Goal: Register for event/course

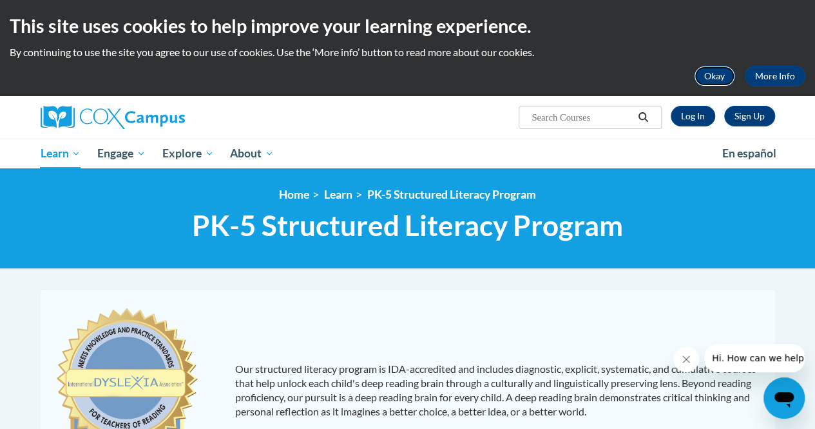
click at [713, 75] on button "Okay" at bounding box center [714, 76] width 41 height 21
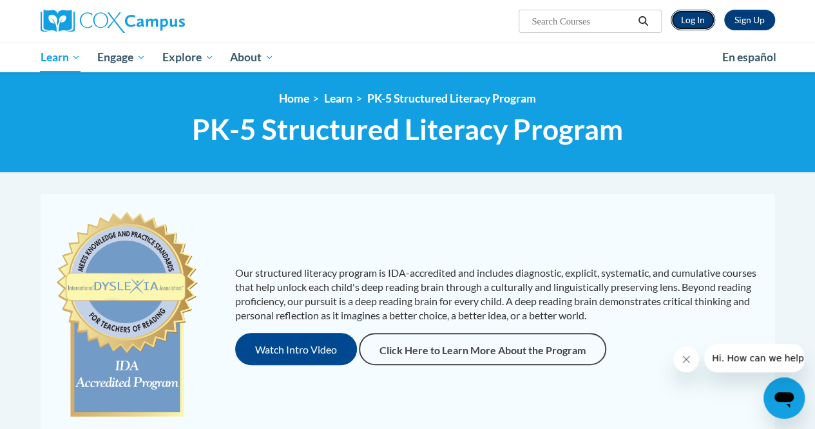
click at [695, 19] on link "Log In" at bounding box center [693, 20] width 44 height 21
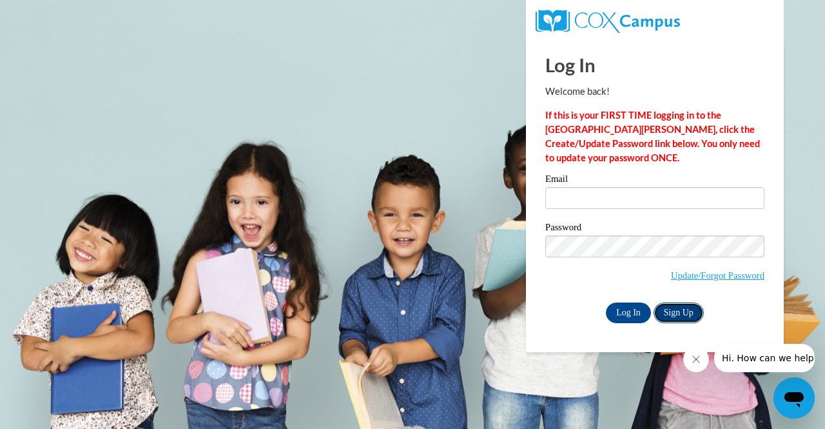
click at [674, 307] on link "Sign Up" at bounding box center [678, 312] width 50 height 21
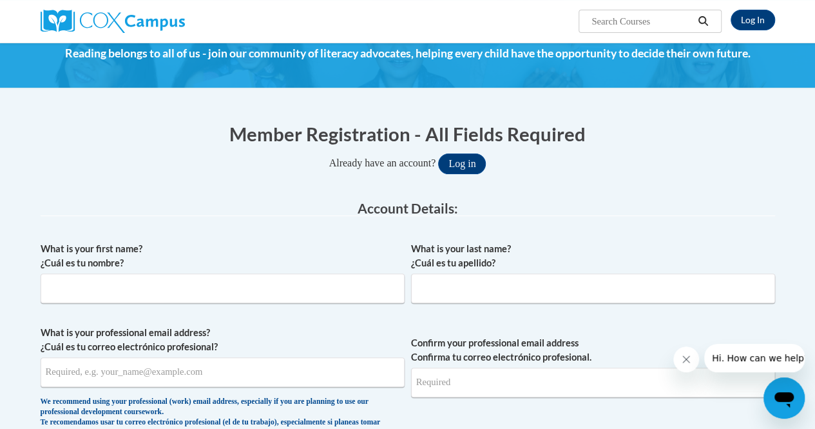
scroll to position [58, 0]
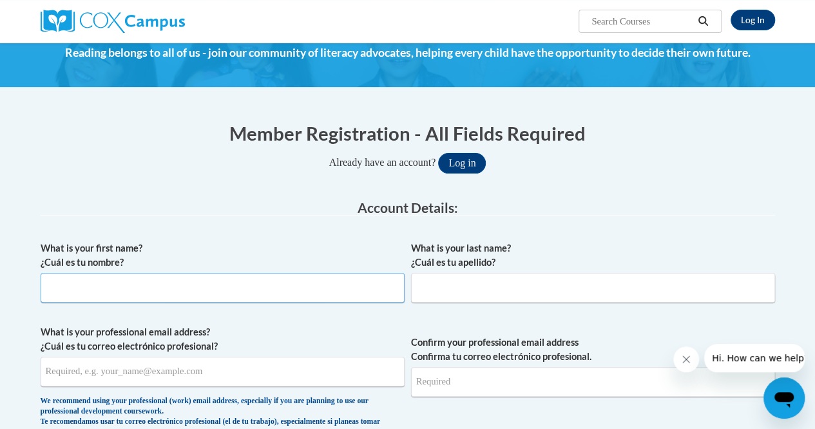
click at [358, 285] on input "What is your first name? ¿Cuál es tu nombre?" at bounding box center [223, 288] width 364 height 30
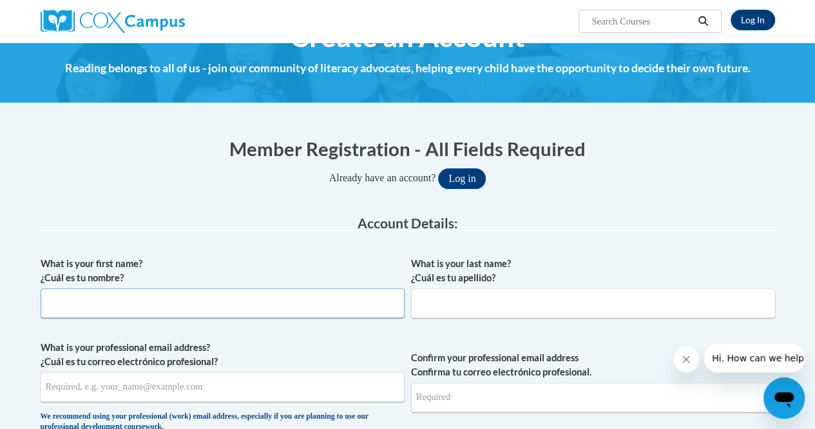
scroll to position [0, 0]
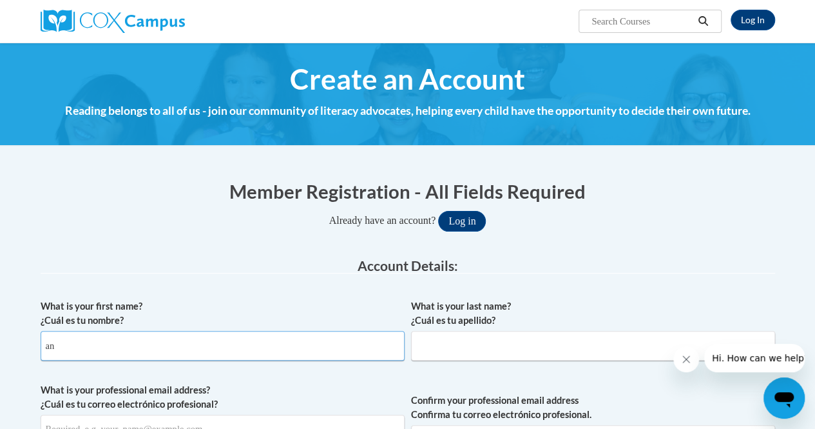
type input "a"
type input "Ana"
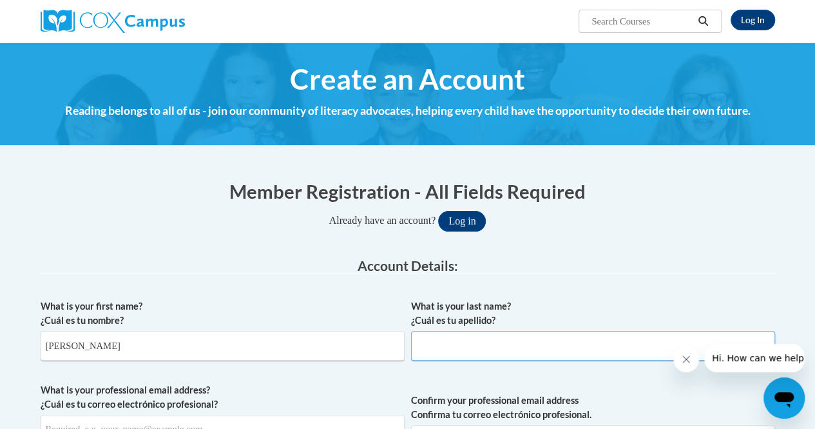
click at [450, 344] on input "What is your last name? ¿Cuál es tu apellido?" at bounding box center [593, 346] width 364 height 30
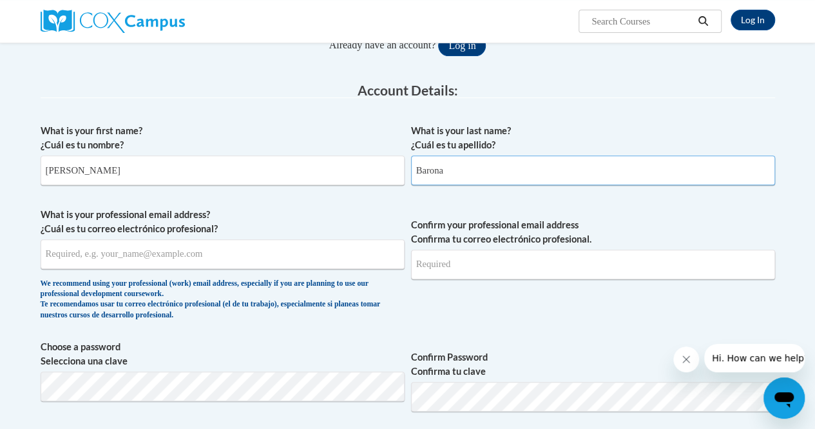
scroll to position [176, 0]
type input "Barona"
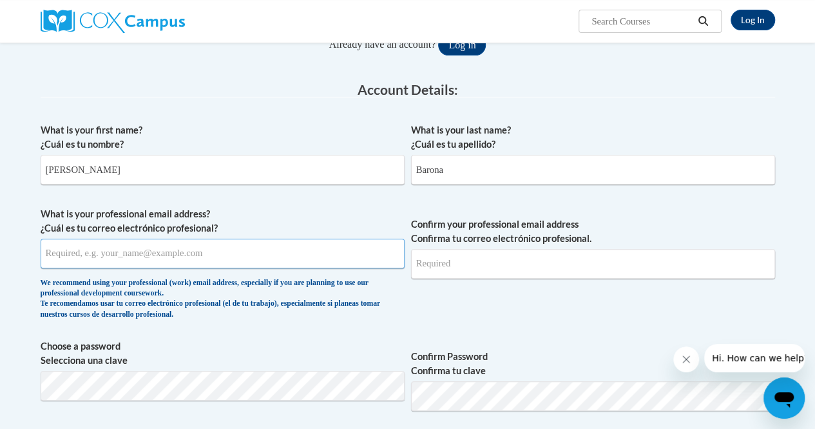
click at [247, 257] on input "What is your professional email address? ¿Cuál es tu correo electrónico profesi…" at bounding box center [223, 253] width 364 height 30
type input "ana.barona@cobbk12.org"
click at [449, 264] on input "Confirm your professional email address Confirma tu correo electrónico profesio…" at bounding box center [593, 264] width 364 height 30
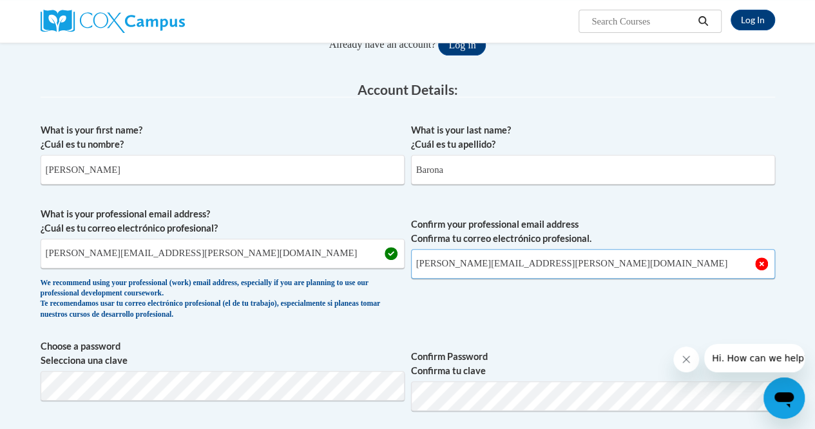
type input "ana.barona@cobbk12.org"
click at [544, 318] on span "Confirm your professional email address Confirma tu correo electrónico profesio…" at bounding box center [593, 266] width 364 height 119
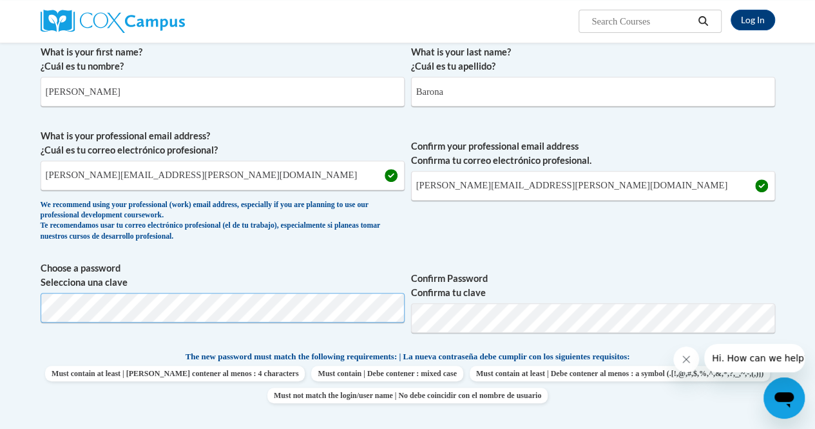
scroll to position [253, 0]
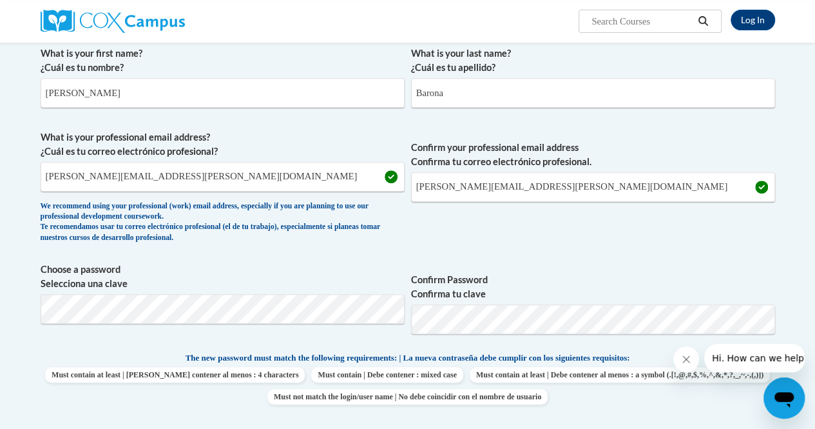
click at [572, 233] on span "Confirm your professional email address Confirma tu correo electrónico profesio…" at bounding box center [593, 189] width 364 height 119
click at [39, 307] on div "Member Registration - All Fields Required Already have an account? Log in Prefe…" at bounding box center [408, 420] width 754 height 1017
click at [595, 255] on div "What is your first name? ¿Cuál es tu nombre? Ana What is your last name? ¿Cuál …" at bounding box center [408, 339] width 735 height 599
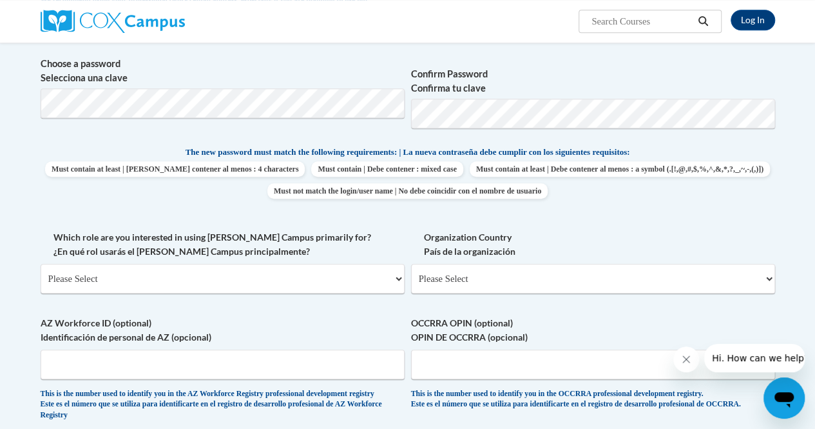
scroll to position [459, 0]
click at [398, 277] on select "Please Select College/University | Colegio/Universidad Community/Nonprofit Part…" at bounding box center [223, 278] width 364 height 30
select select "fbf2d438-af2f-41f8-98f1-81c410e29de3"
click at [41, 263] on select "Please Select College/University | Colegio/Universidad Community/Nonprofit Part…" at bounding box center [223, 278] width 364 height 30
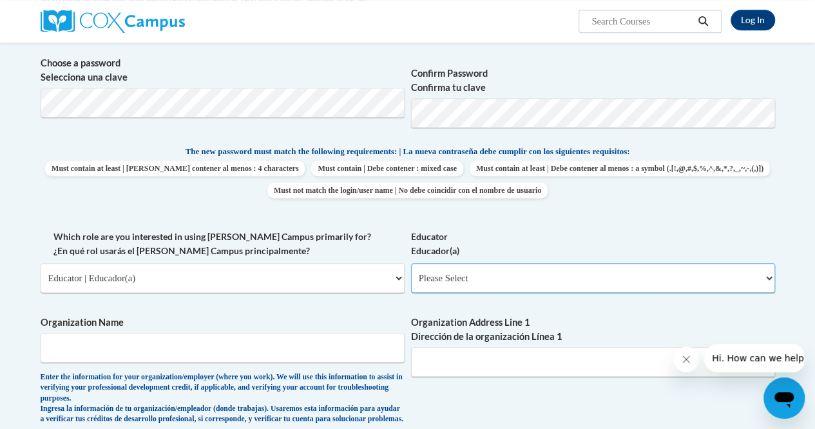
click at [678, 279] on select "Please Select Early Learning/Daycare Teacher/Family Home Care Provider | Maestr…" at bounding box center [593, 278] width 364 height 30
select select "d5fdb05a-b36c-4d60-97fa-9afceda7e903"
click at [411, 263] on select "Please Select Early Learning/Daycare Teacher/Family Home Care Provider | Maestr…" at bounding box center [593, 278] width 364 height 30
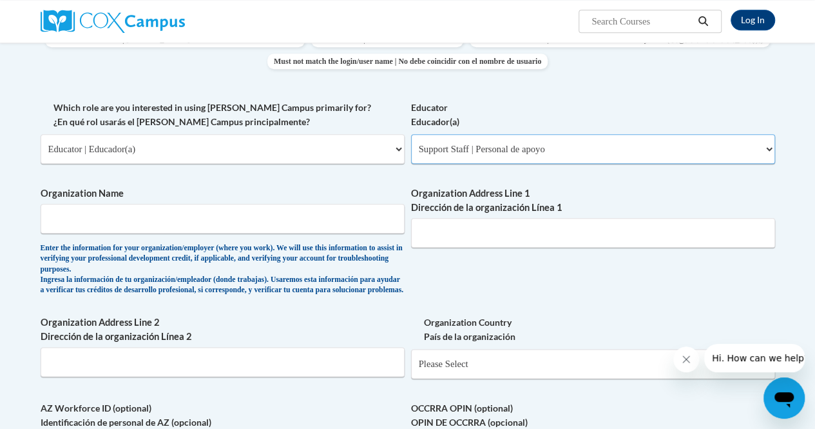
scroll to position [593, 0]
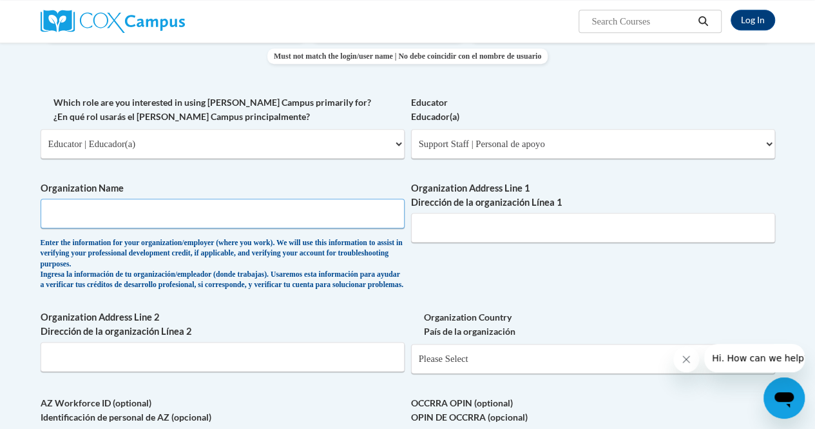
click at [254, 220] on input "Organization Name" at bounding box center [223, 213] width 364 height 30
type input "Cobb County School District"
click at [469, 229] on input "Organization Address Line 1 Dirección de la organización Línea 1" at bounding box center [593, 228] width 364 height 30
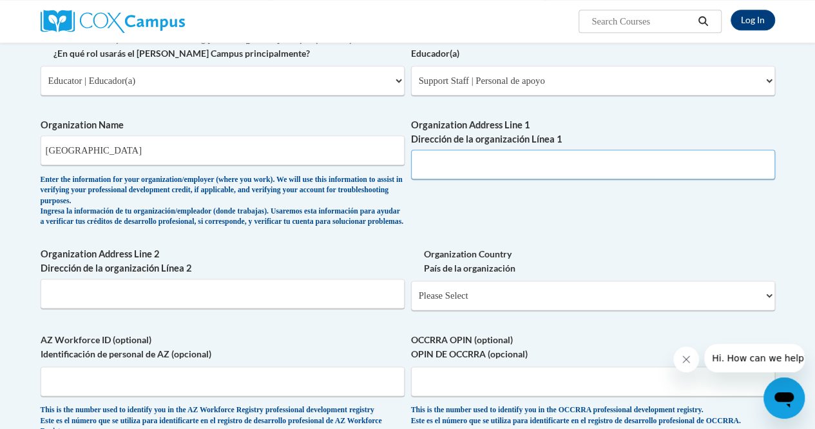
scroll to position [711, 0]
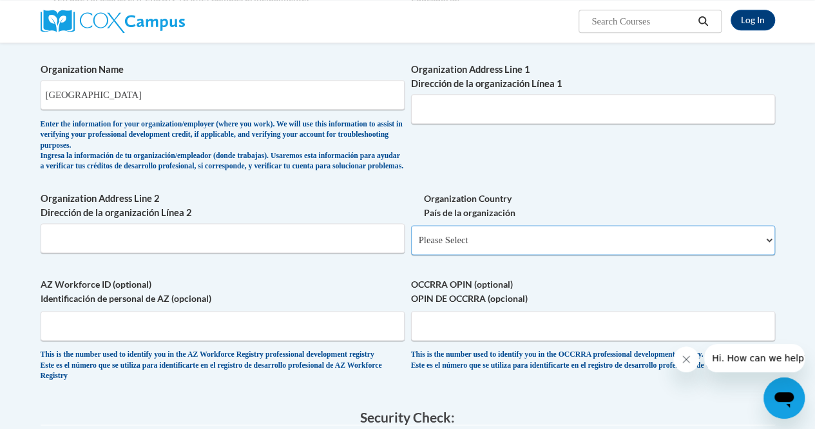
click at [586, 252] on select "Please Select United States | Estados Unidos Outside of the United States | Fue…" at bounding box center [593, 240] width 364 height 30
select select "ad49bcad-a171-4b2e-b99c-48b446064914"
click at [411, 235] on select "Please Select United States | Estados Unidos Outside of the United States | Fue…" at bounding box center [593, 240] width 364 height 30
select select
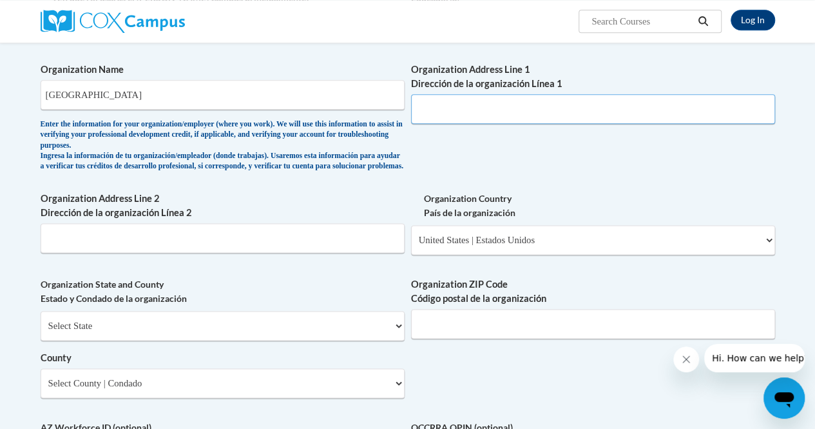
click at [527, 104] on input "Organization Address Line 1 Dirección de la organización Línea 1" at bounding box center [593, 109] width 364 height 30
type input "514 Glover Street, Marietta, GA 30060"
click at [630, 183] on div "What is your first name? ¿Cuál es tu nombre? Ana What is your last name? ¿Cuál …" at bounding box center [408, 59] width 735 height 956
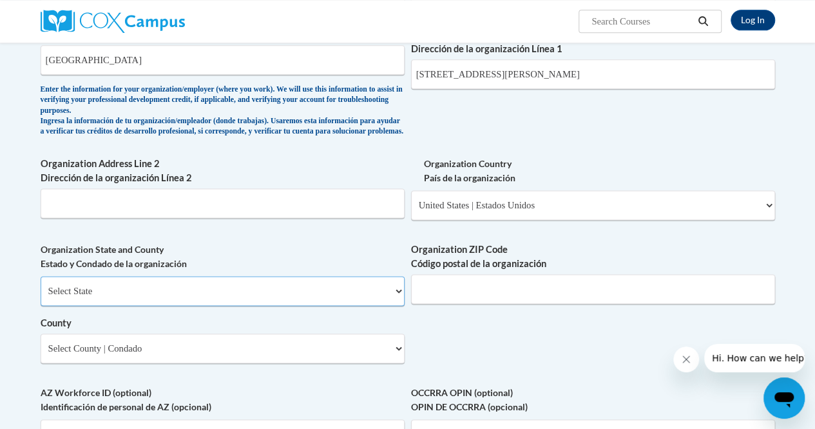
click at [398, 300] on select "Select State Alabama Alaska Arizona Arkansas California Colorado Connecticut De…" at bounding box center [223, 291] width 364 height 30
click at [399, 300] on select "Select State Alabama Alaska Arizona Arkansas California Colorado Connecticut De…" at bounding box center [223, 291] width 364 height 30
select select "Georgia"
click at [41, 285] on select "Select State Alabama Alaska Arizona Arkansas California Colorado Connecticut De…" at bounding box center [223, 291] width 364 height 30
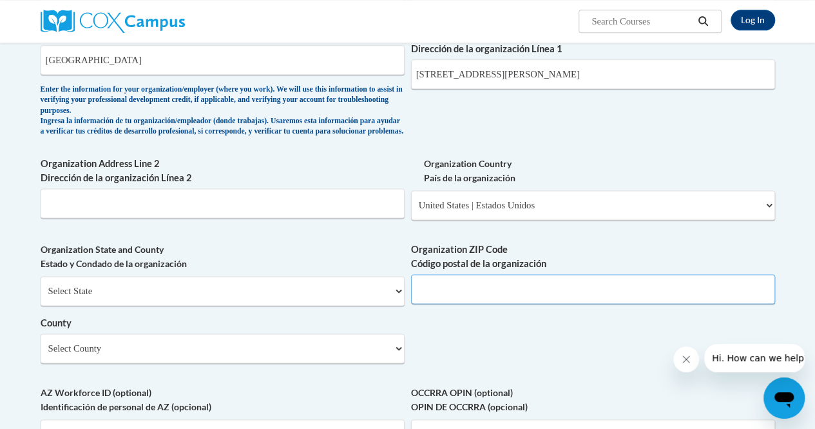
click at [497, 296] on input "Organization ZIP Code Código postal de la organización" at bounding box center [593, 289] width 364 height 30
type input "30060"
click at [585, 73] on input "514 Glover Street, Marietta, GA 30060" at bounding box center [593, 74] width 364 height 30
click at [400, 356] on select "Select County Appling Atkinson Bacon Baker Baldwin Banks Barrow Bartow Ben Hill…" at bounding box center [223, 348] width 364 height 30
select select "Cobb"
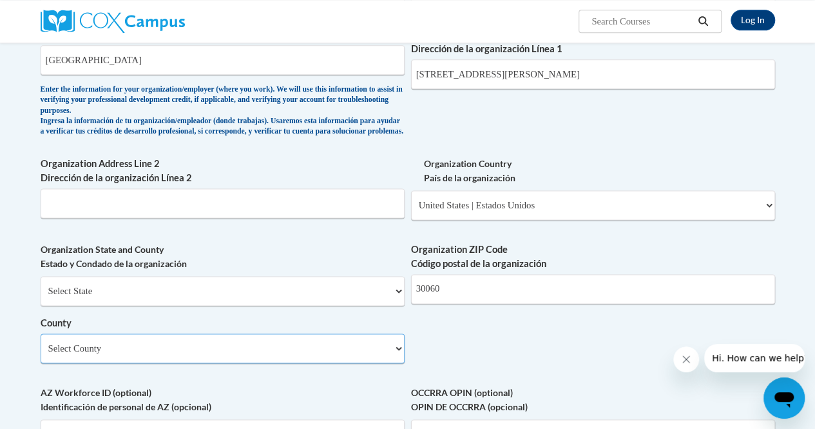
click at [41, 343] on select "Select County Appling Atkinson Bacon Baker Baldwin Banks Barrow Bartow Ben Hill…" at bounding box center [223, 348] width 364 height 30
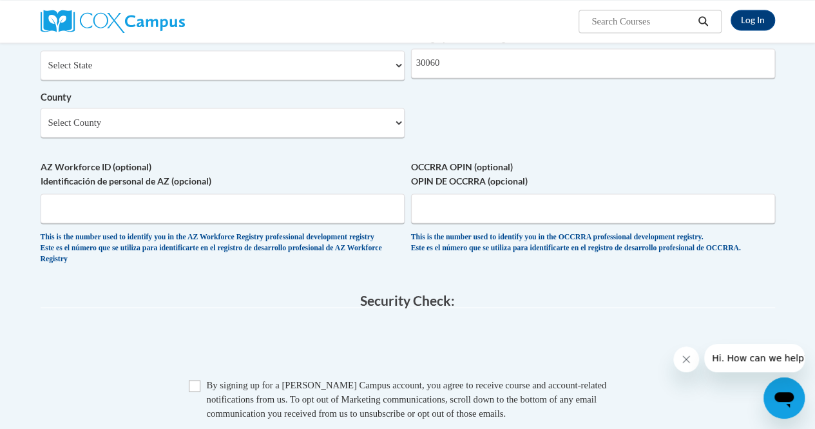
scroll to position [1041, 0]
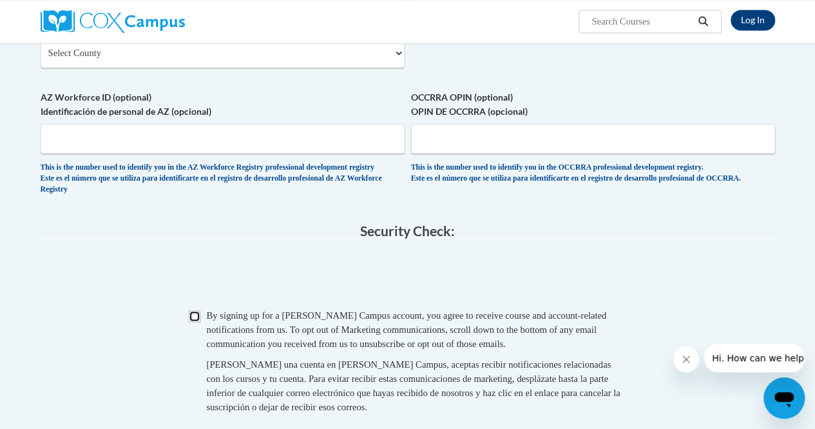
click at [195, 322] on input "Checkbox" at bounding box center [195, 316] width 12 height 12
checkbox input "true"
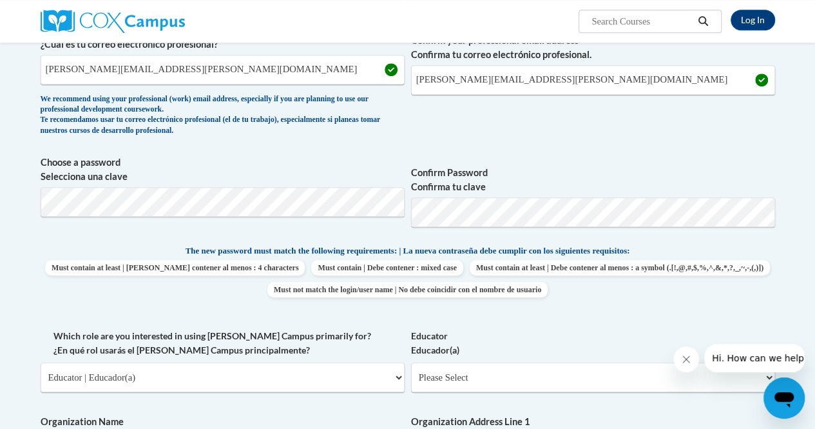
scroll to position [1128, 0]
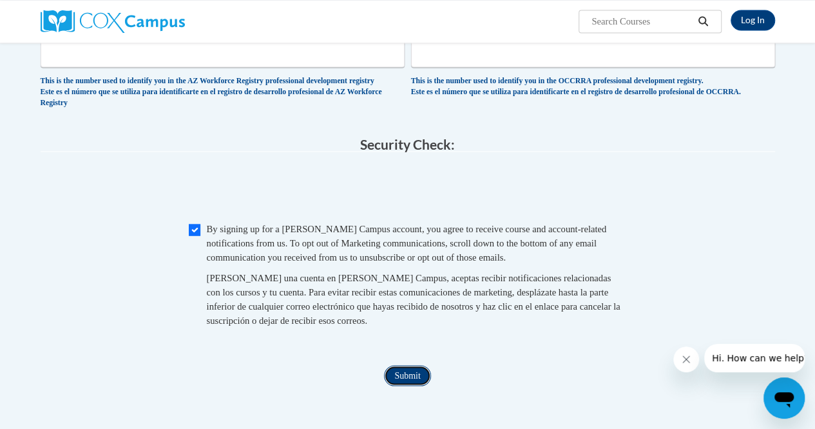
click at [402, 385] on input "Submit" at bounding box center [407, 375] width 46 height 21
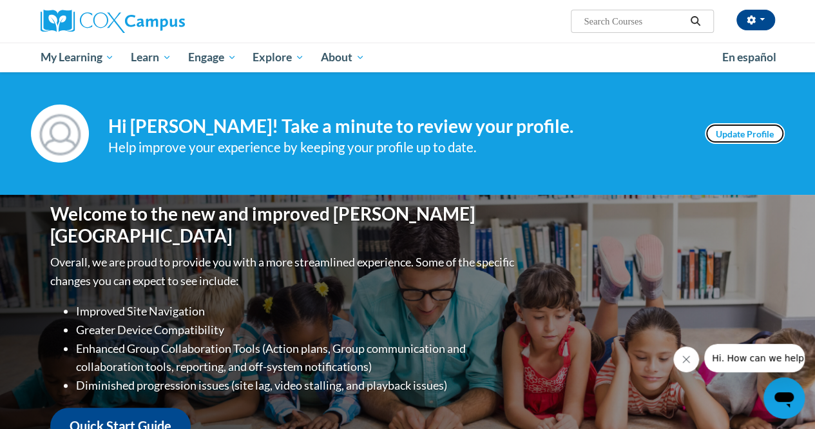
click at [741, 136] on link "Update Profile" at bounding box center [745, 133] width 80 height 21
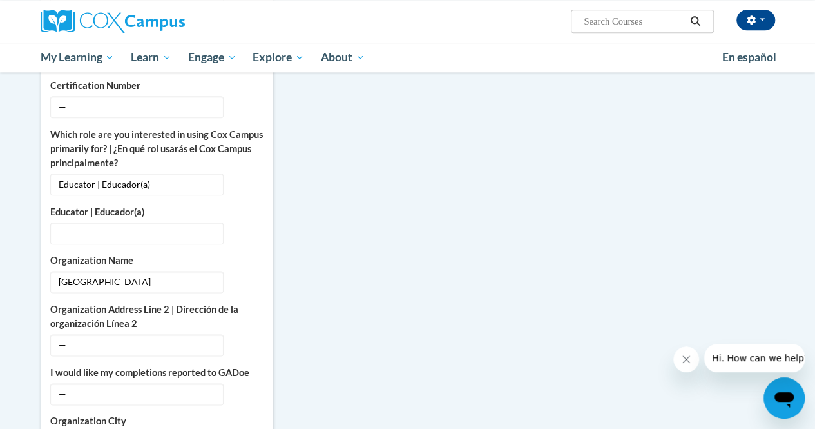
scroll to position [673, 0]
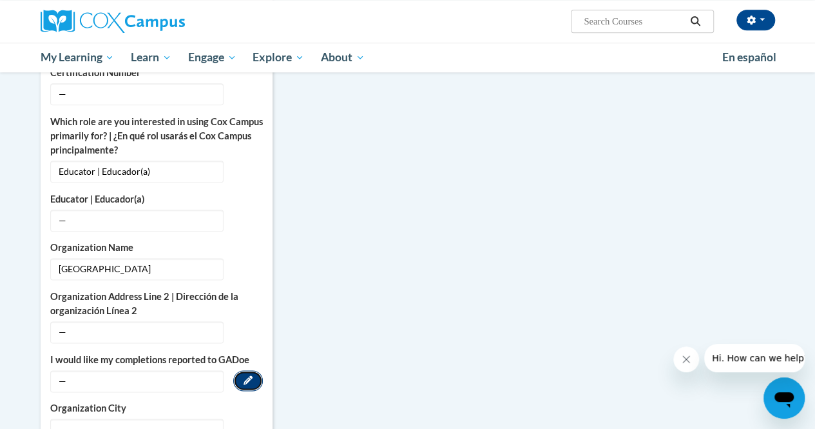
click at [246, 375] on icon "Custom profile fields" at bounding box center [248, 379] width 9 height 9
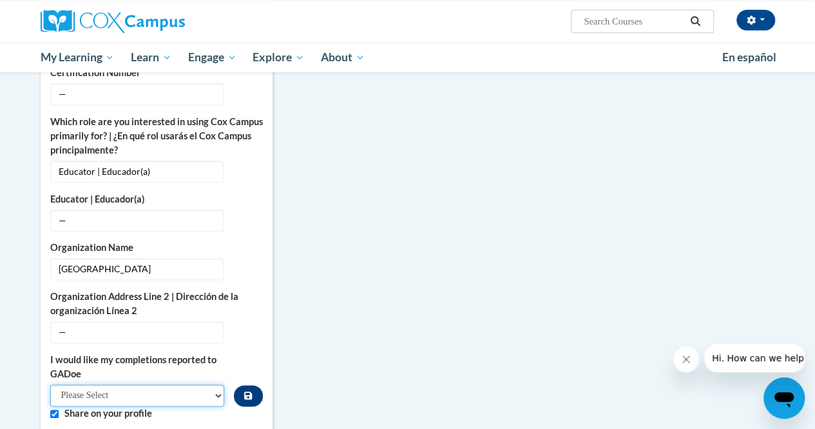
click at [220, 384] on select "Please Select Yes No" at bounding box center [137, 395] width 175 height 22
select select "603ba6f8-c7dd-435b-84cd-d4c8cfb77024"
click at [50, 384] on select "Please Select Yes No" at bounding box center [137, 395] width 175 height 22
click at [333, 355] on div "More About Me Click or press to edit any of the profile fields below. Select mu…" at bounding box center [408, 253] width 754 height 1110
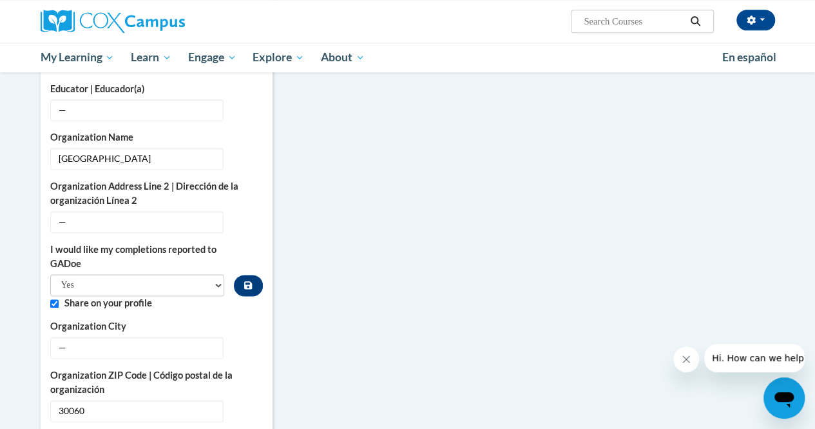
scroll to position [782, 0]
click at [52, 300] on input "Custom profile fields" at bounding box center [54, 304] width 8 height 8
checkbox input "false"
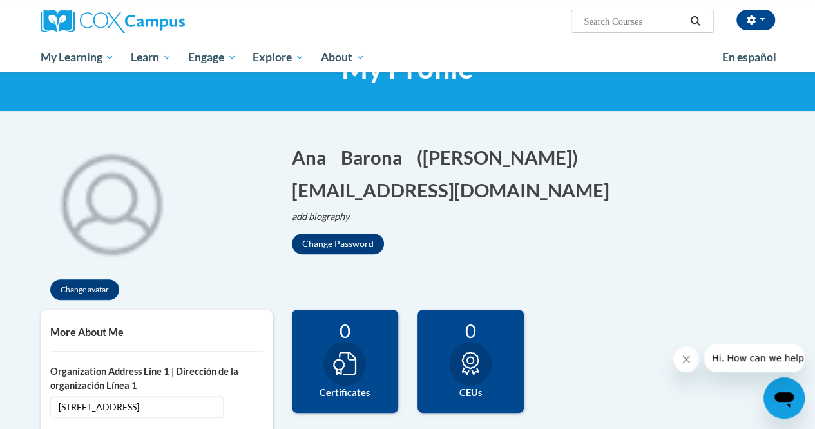
scroll to position [0, 0]
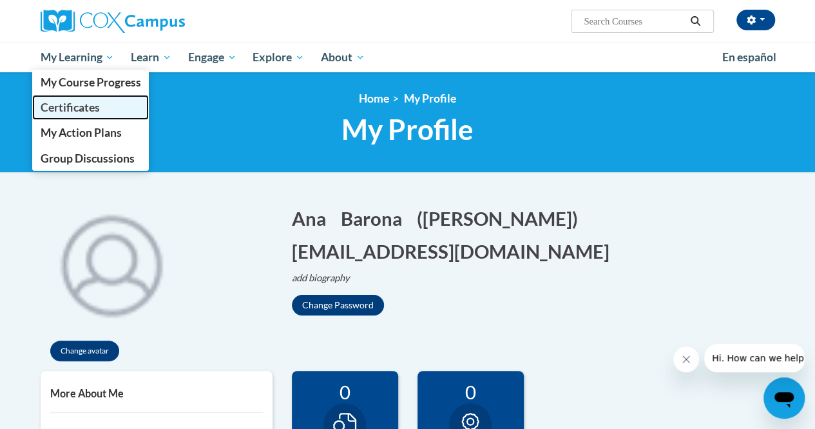
click at [76, 104] on span "Certificates" at bounding box center [69, 108] width 59 height 14
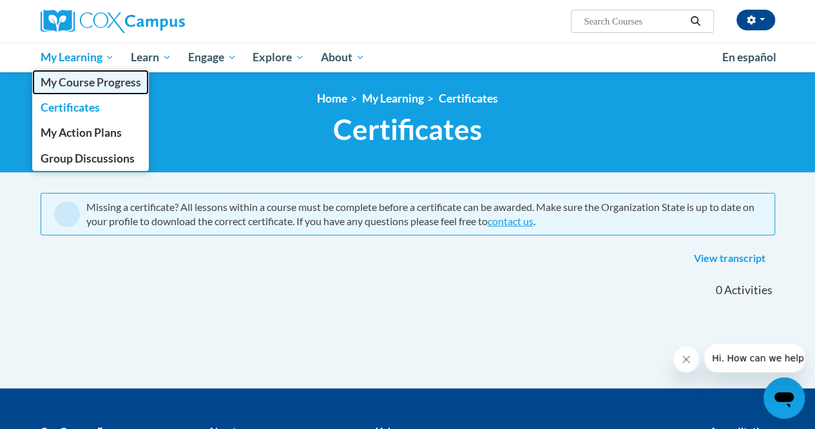
click at [75, 75] on span "My Course Progress" at bounding box center [90, 82] width 101 height 14
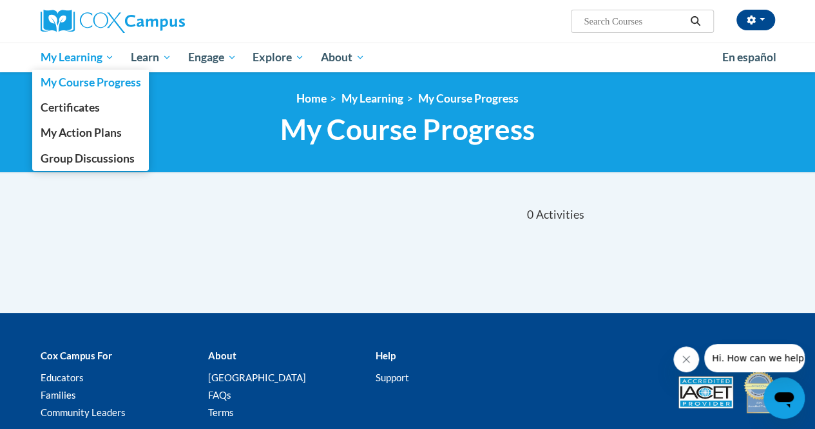
click at [89, 56] on span "My Learning" at bounding box center [77, 57] width 74 height 15
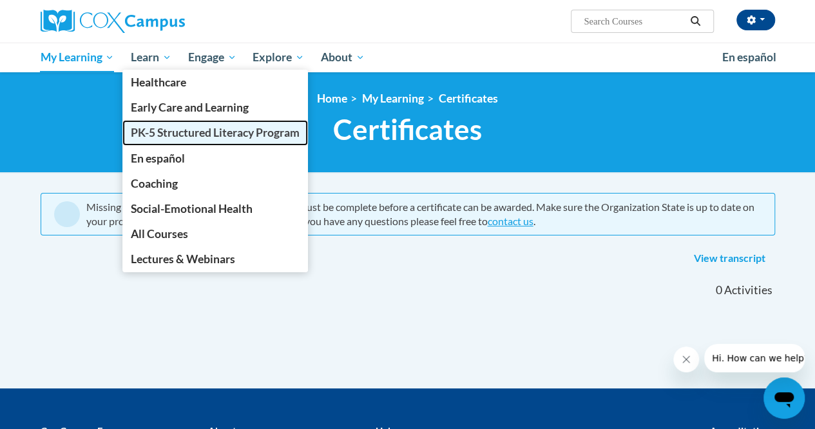
click at [223, 140] on link "PK-5 Structured Literacy Program" at bounding box center [215, 132] width 186 height 25
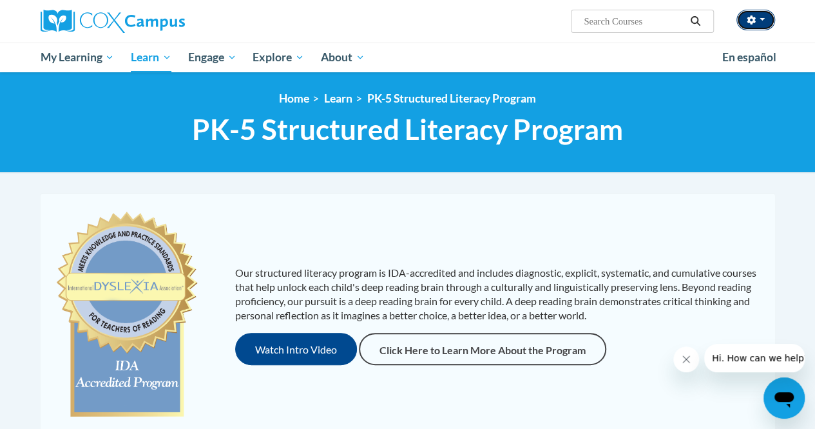
click at [762, 19] on span "button" at bounding box center [762, 19] width 5 height 3
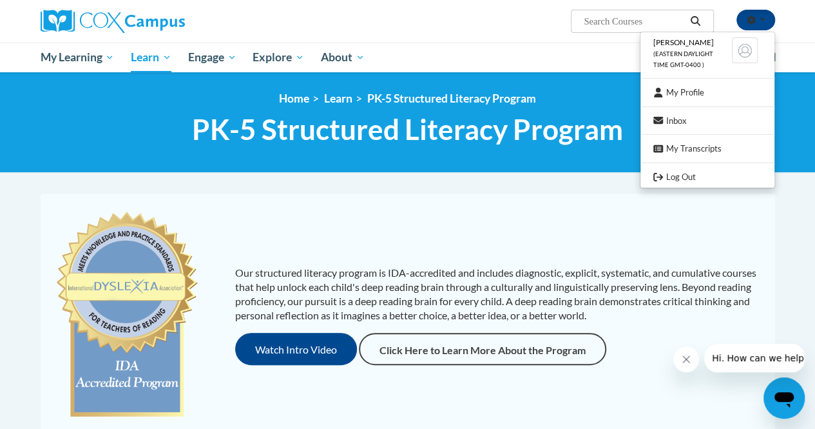
click at [528, 221] on div "Our structured literacy program is IDA-accredited and includes diagnostic, expl…" at bounding box center [408, 315] width 728 height 219
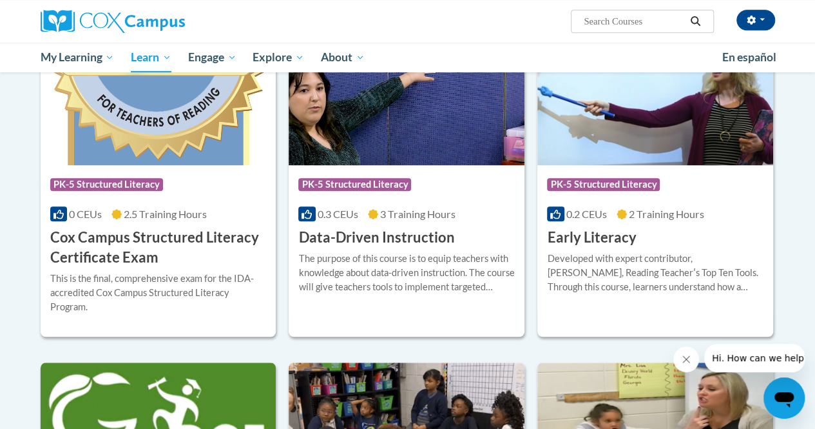
scroll to position [459, 0]
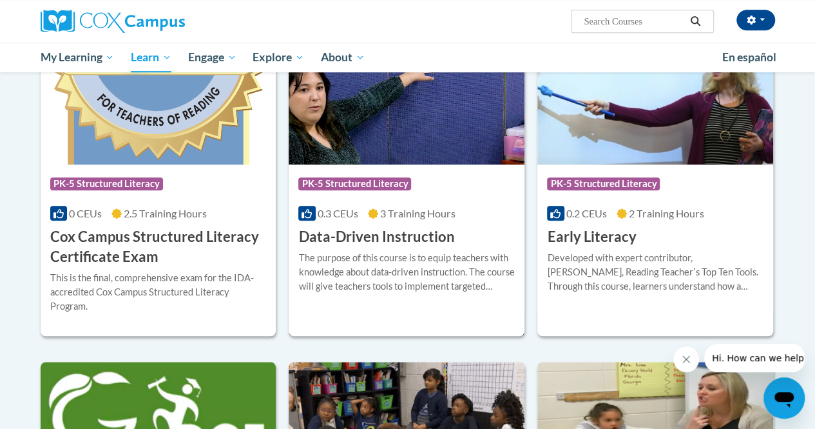
click at [387, 255] on div "The purpose of this course is to equip teachers with knowledge about data-drive…" at bounding box center [406, 272] width 217 height 43
